Goal: Information Seeking & Learning: Learn about a topic

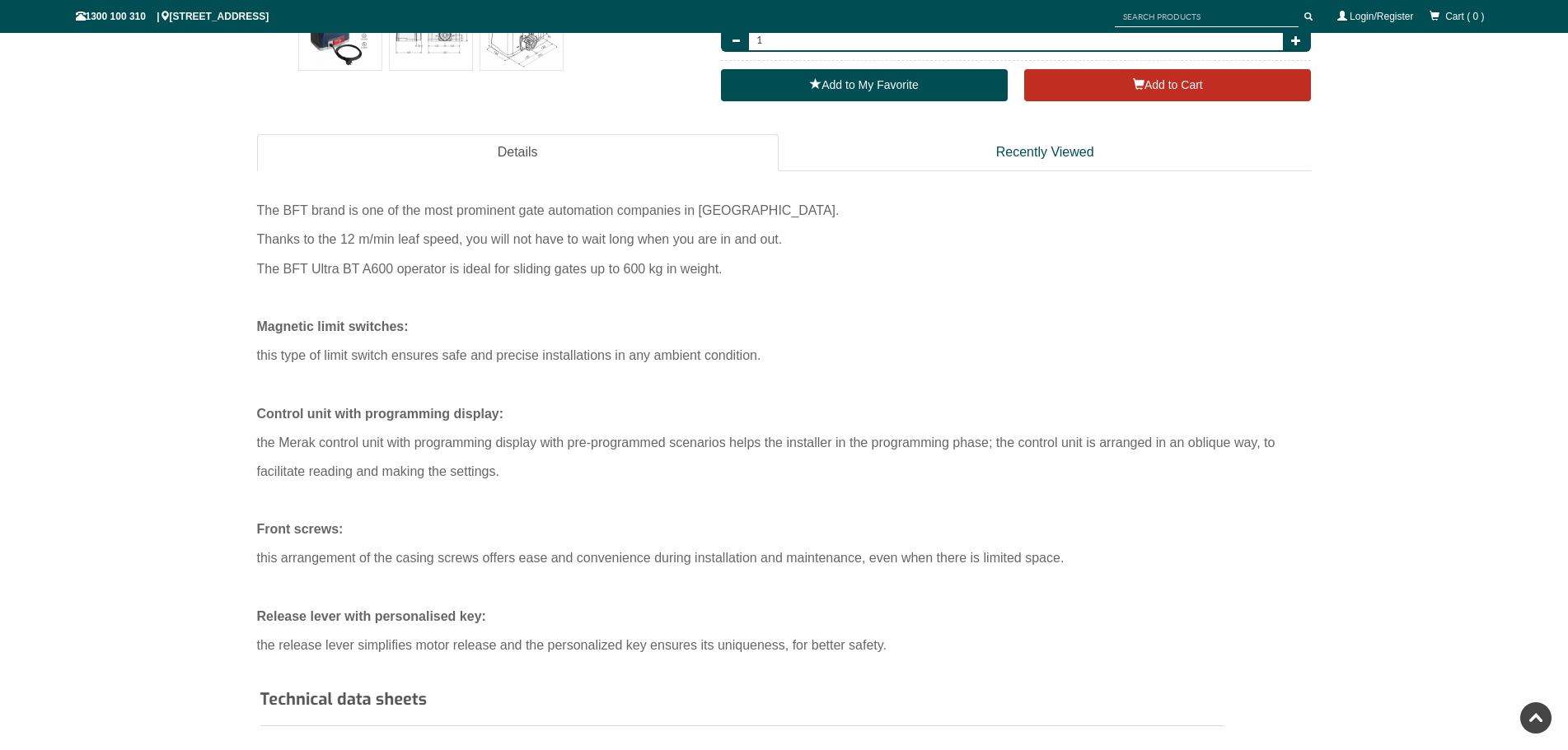
scroll to position [645, 0]
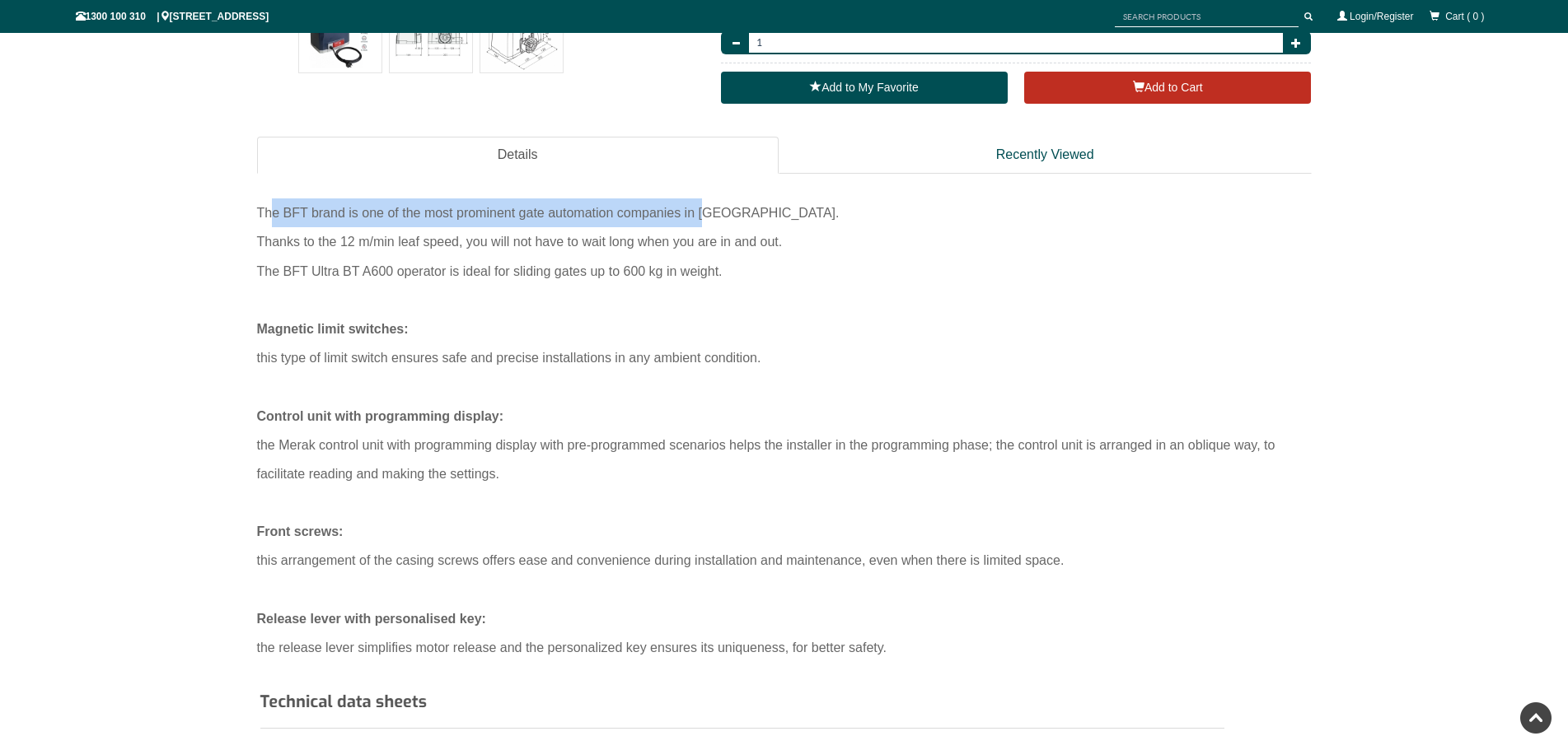
drag, startPoint x: 268, startPoint y: 214, endPoint x: 706, endPoint y: 225, distance: 438.1
click at [705, 224] on div "The BFT brand is one of the most prominent gate automation companies in [GEOGRA…" at bounding box center [784, 213] width 1055 height 28
click at [440, 254] on div "Thanks to the 12 m/min leaf speed, you will not have to wait long when you are …" at bounding box center [784, 241] width 1055 height 28
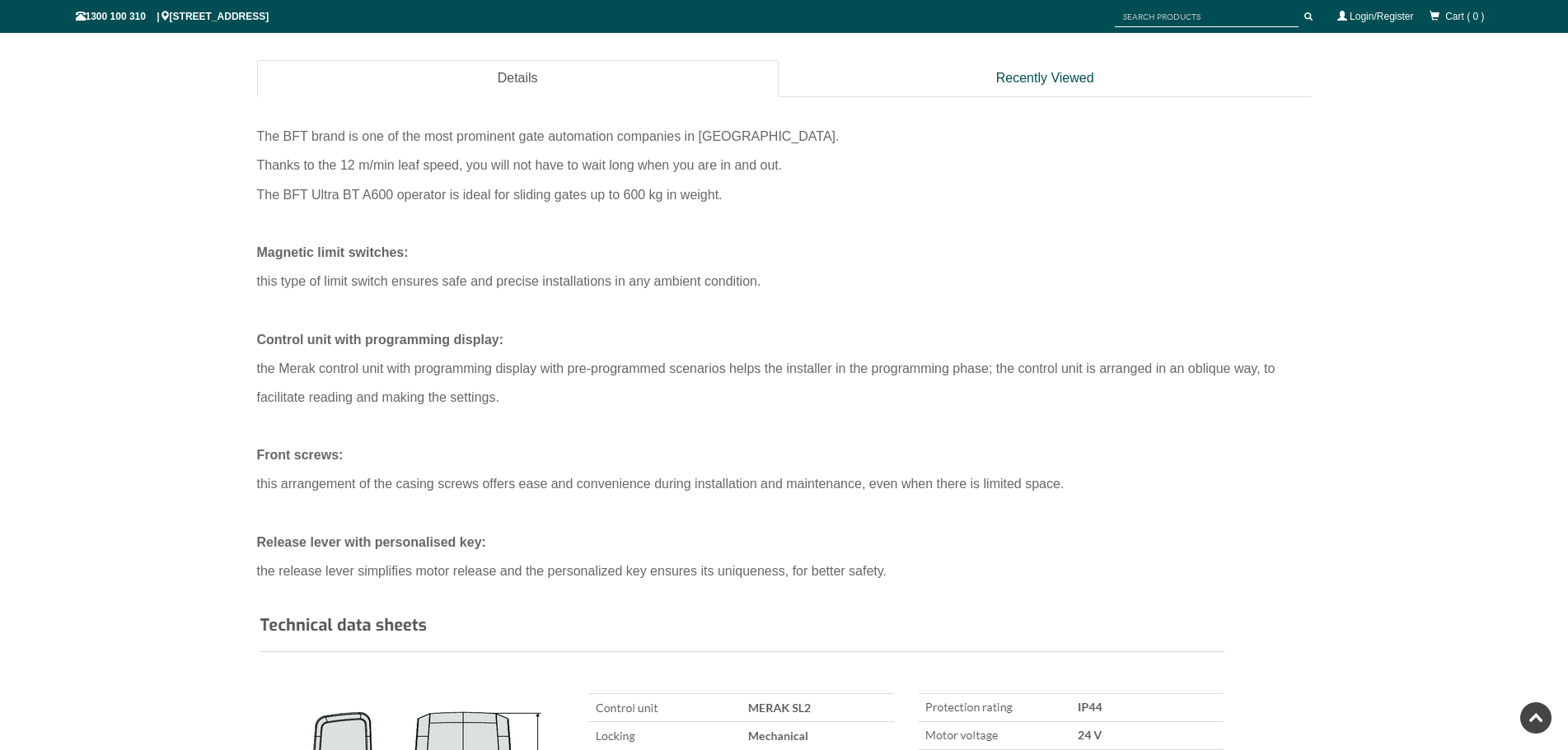
scroll to position [810, 0]
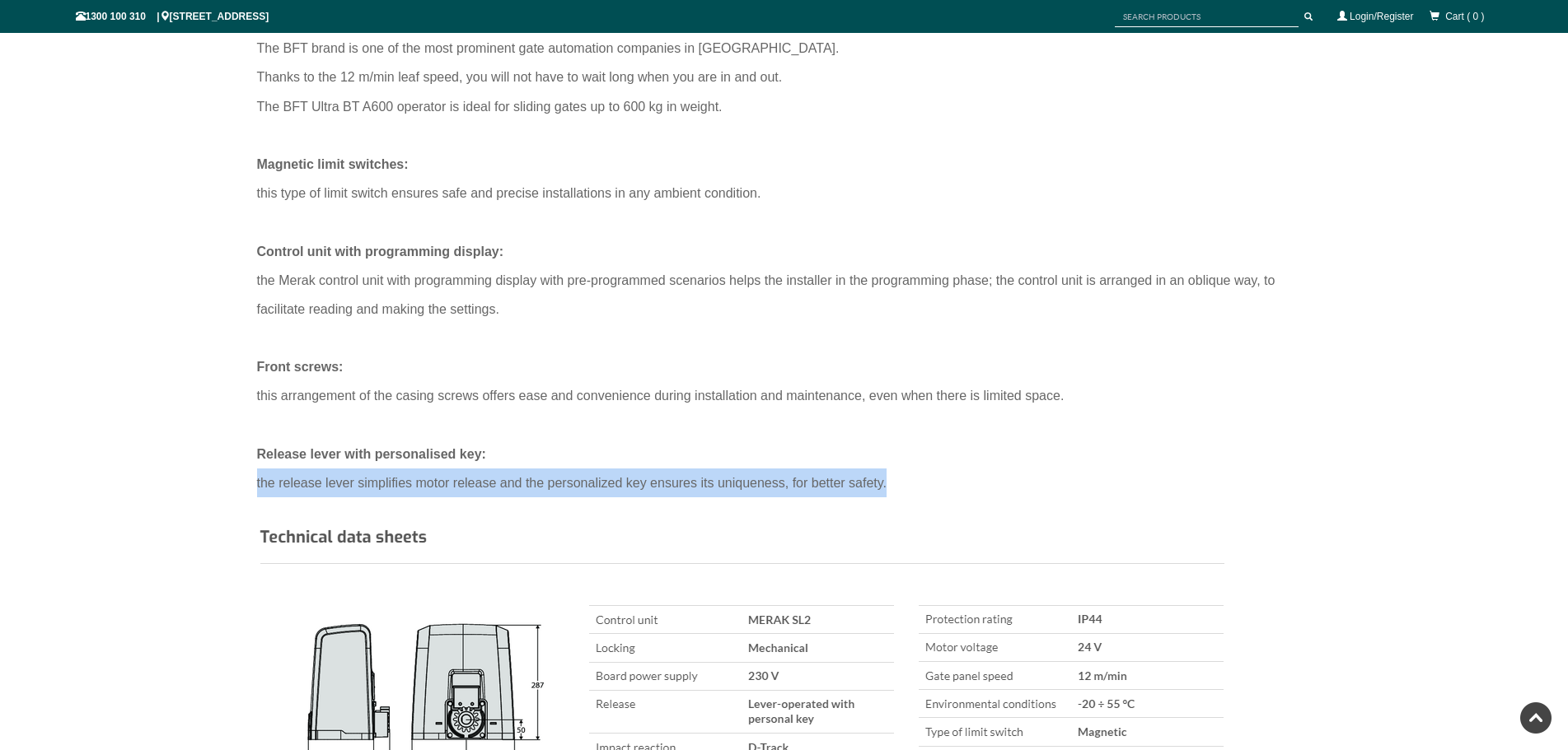
drag, startPoint x: 280, startPoint y: 483, endPoint x: 909, endPoint y: 487, distance: 629.0
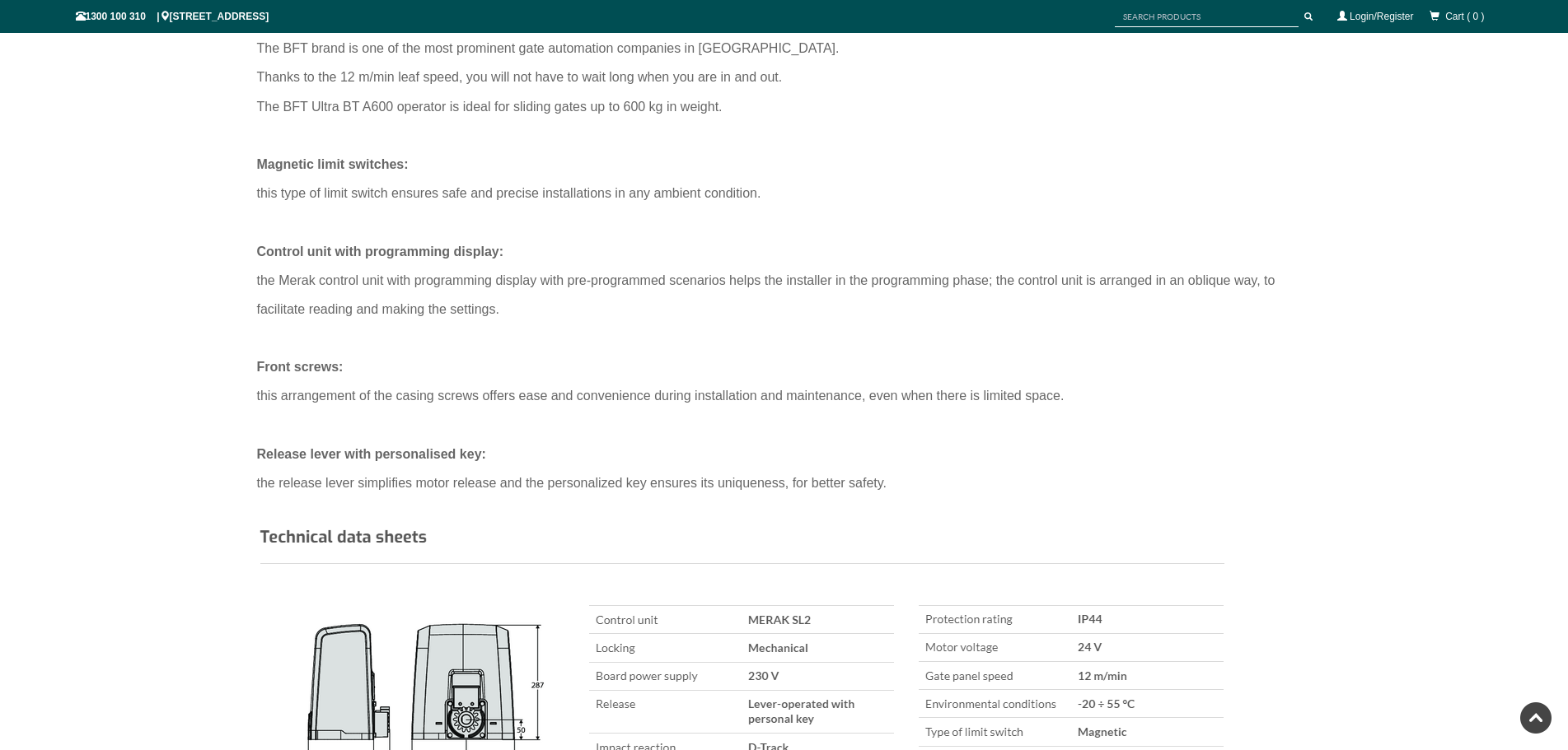
click at [800, 446] on div "Release lever with personalised key:" at bounding box center [784, 454] width 1055 height 28
click at [354, 434] on div at bounding box center [784, 425] width 1055 height 28
click at [314, 332] on div at bounding box center [784, 338] width 1055 height 28
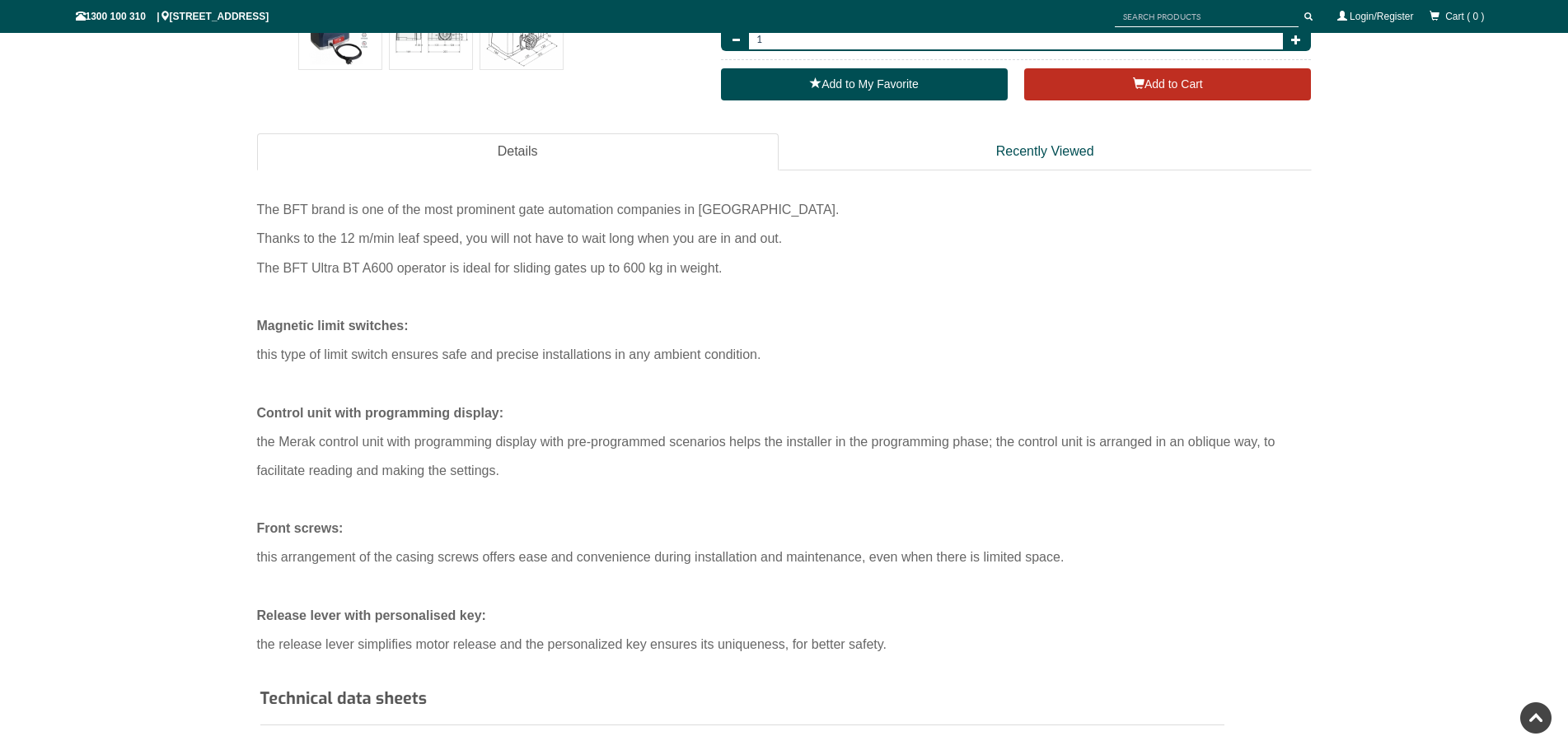
scroll to position [645, 0]
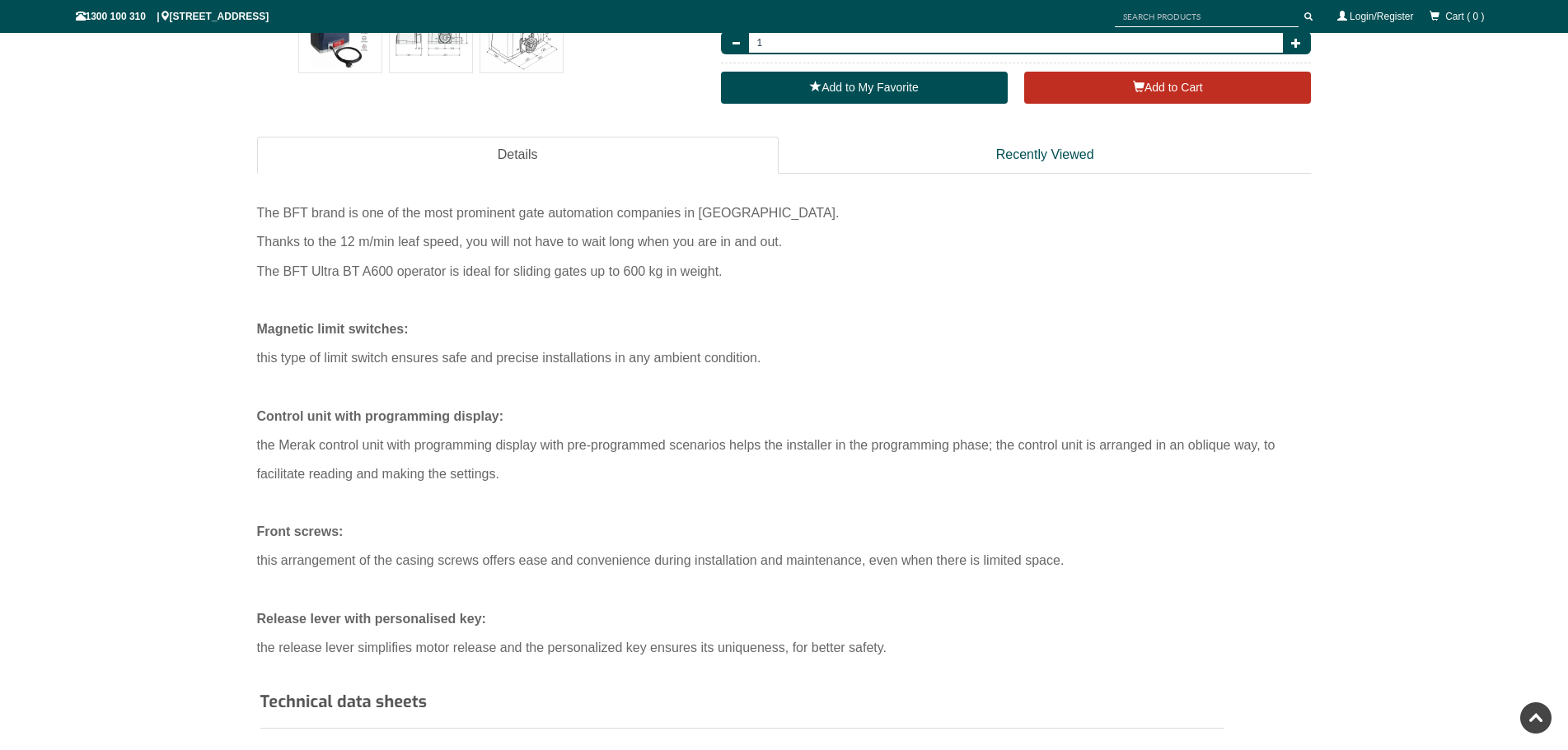
click at [410, 280] on div "The BFT Ultra BT A600 operator is ideal for sliding gates up to 600 kg in weigh…" at bounding box center [784, 271] width 1055 height 28
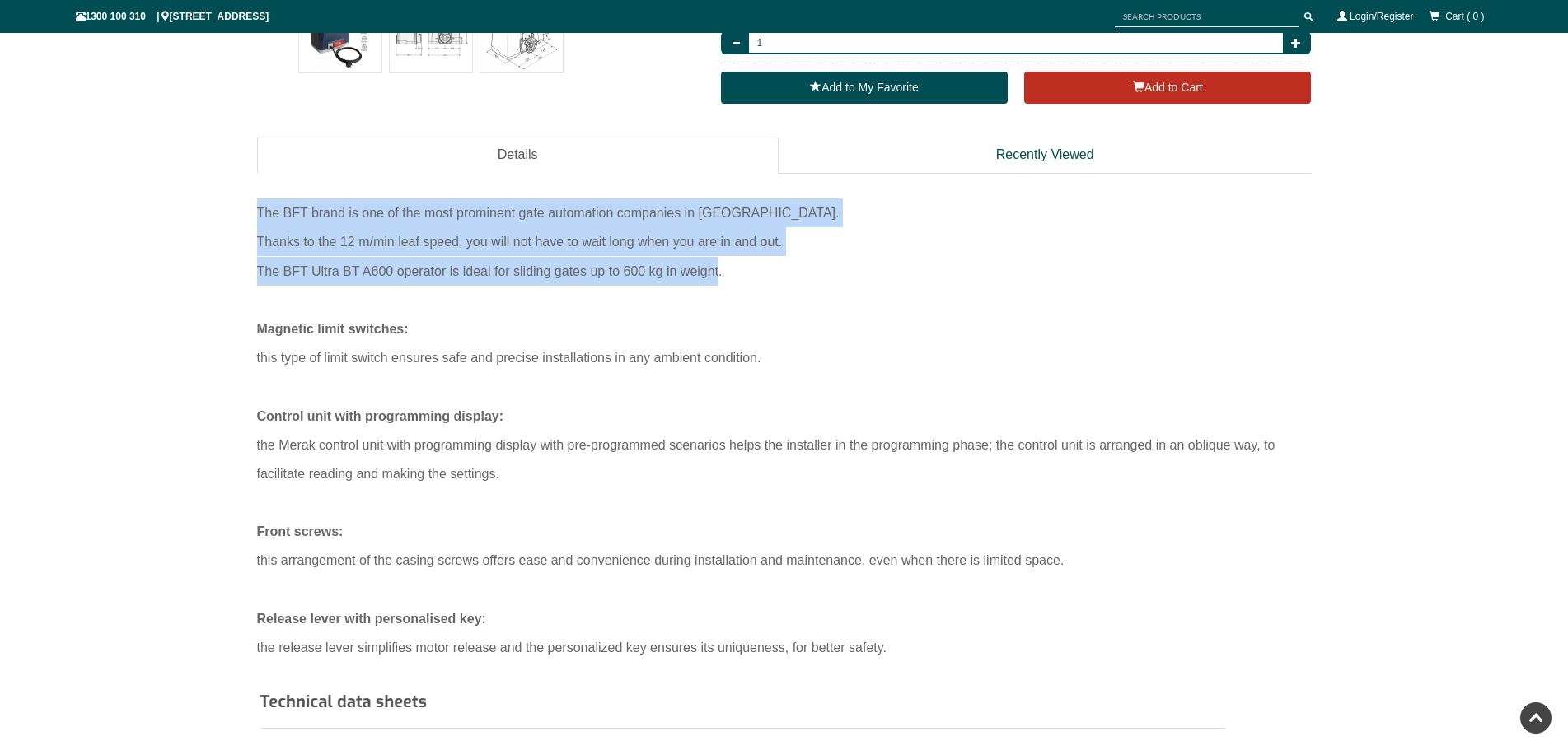
drag, startPoint x: 640, startPoint y: 280, endPoint x: 210, endPoint y: 197, distance: 437.9
